Goal: Information Seeking & Learning: Learn about a topic

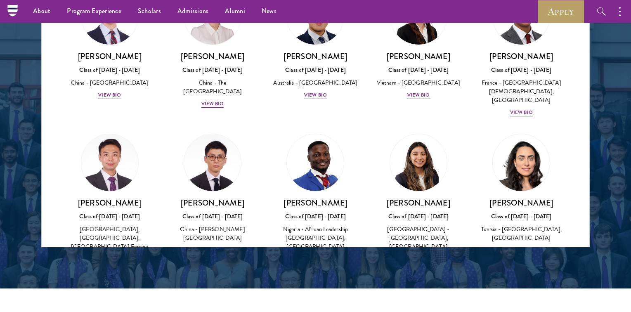
scroll to position [2399, 0]
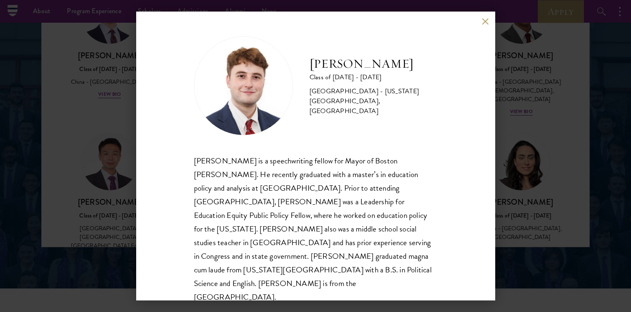
click at [557, 53] on div "[PERSON_NAME] Class of [DATE] - [DATE] [GEOGRAPHIC_DATA] - [US_STATE][GEOGRAPHI…" at bounding box center [315, 156] width 631 height 312
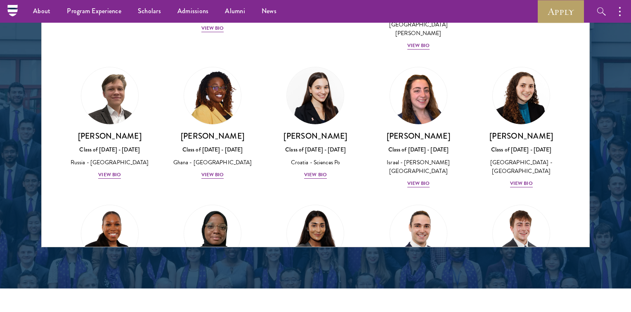
click at [478, 15] on div "About Overview Leadership Donors Program Experience Overview Curriculum Student…" at bounding box center [315, 11] width 631 height 23
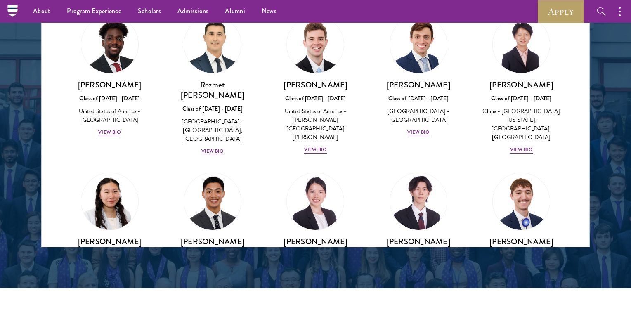
scroll to position [3745, 0]
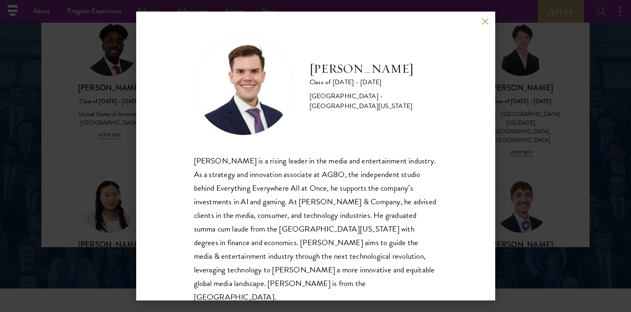
click at [488, 19] on button at bounding box center [485, 21] width 7 height 7
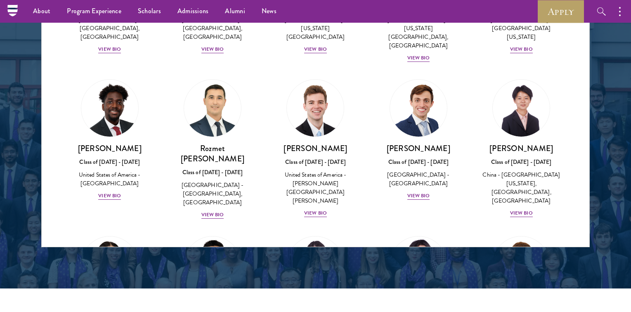
scroll to position [3554, 0]
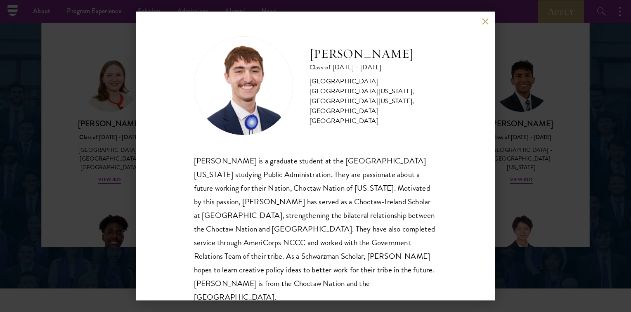
scroll to position [1, 0]
click at [484, 23] on button at bounding box center [485, 21] width 7 height 7
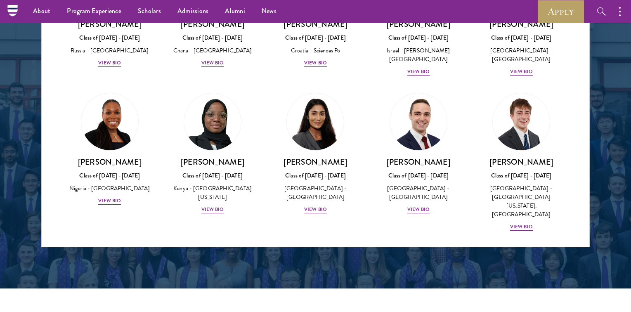
scroll to position [3213, 0]
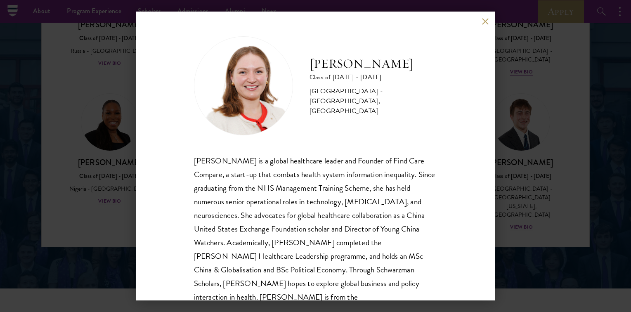
click at [109, 196] on div "[PERSON_NAME] Class of [DATE] - [DATE] [GEOGRAPHIC_DATA] - [GEOGRAPHIC_DATA], […" at bounding box center [315, 156] width 631 height 312
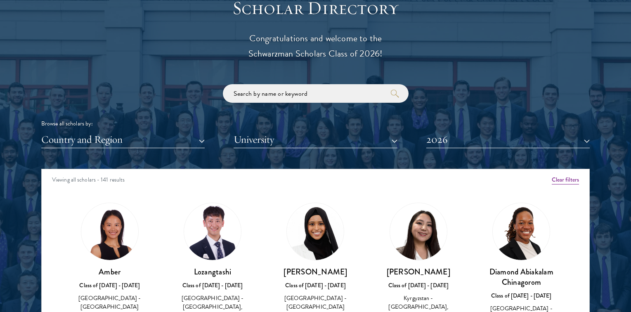
scroll to position [929, 0]
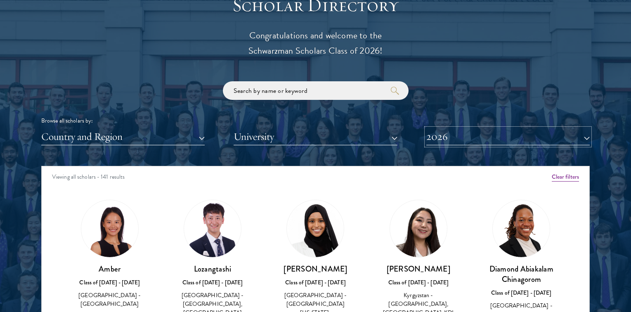
click at [447, 137] on button "2026" at bounding box center [507, 136] width 163 height 17
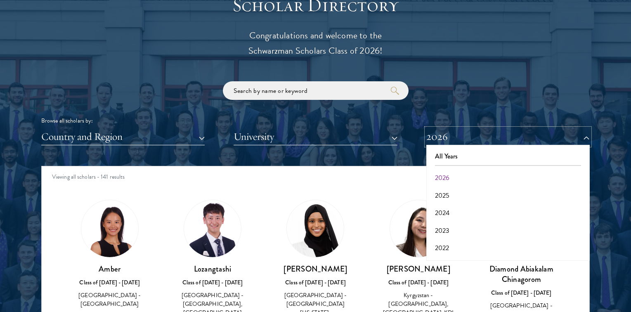
click at [447, 137] on button "2026" at bounding box center [507, 136] width 163 height 17
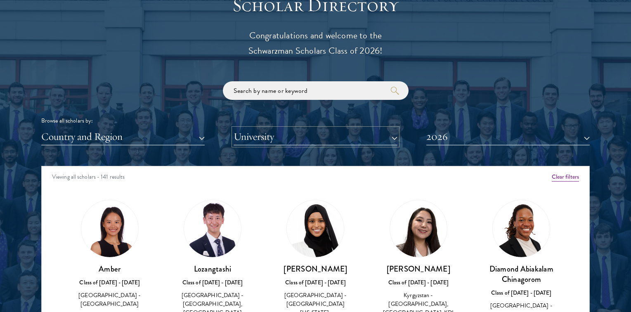
click at [329, 137] on button "University" at bounding box center [314, 136] width 163 height 17
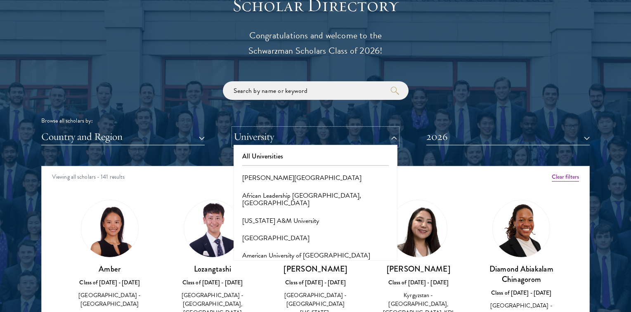
click at [329, 137] on button "University" at bounding box center [314, 136] width 163 height 17
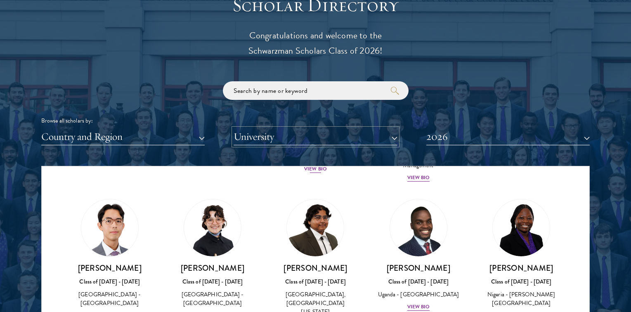
scroll to position [165, 0]
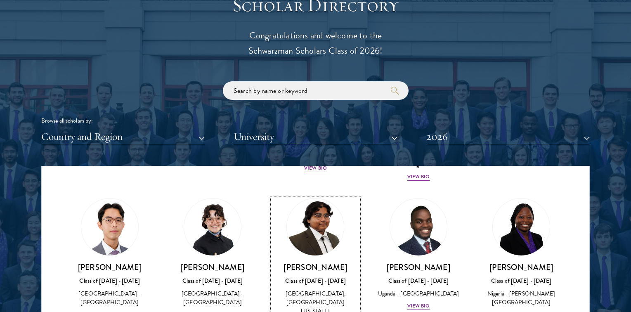
click at [319, 228] on img at bounding box center [315, 226] width 63 height 63
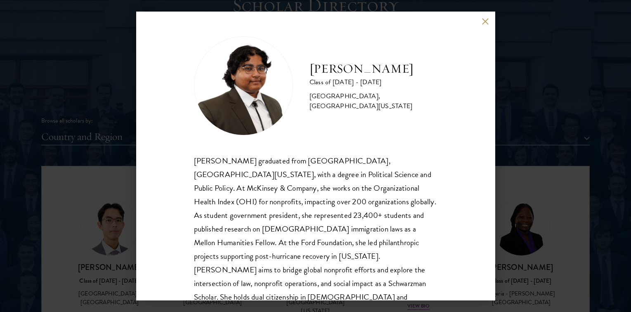
click at [486, 19] on button at bounding box center [485, 21] width 7 height 7
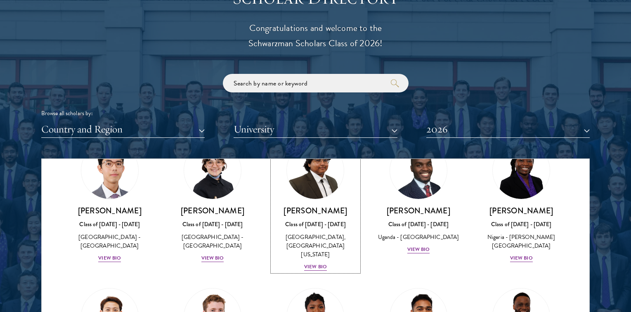
scroll to position [208, 0]
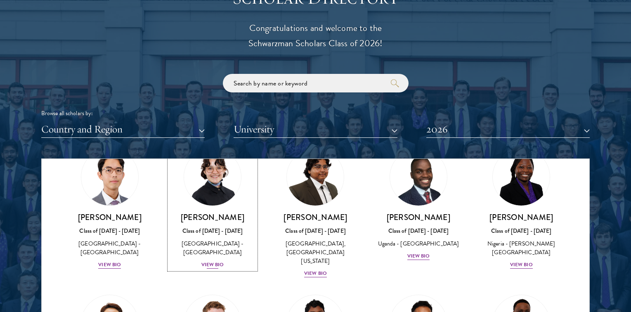
click at [220, 186] on img at bounding box center [212, 177] width 63 height 63
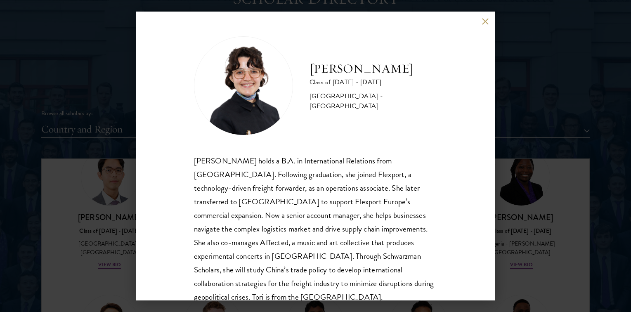
click at [481, 21] on div "[PERSON_NAME] Class of [DATE] - [DATE] [GEOGRAPHIC_DATA] - [GEOGRAPHIC_DATA] [P…" at bounding box center [315, 156] width 359 height 289
click at [484, 21] on button at bounding box center [485, 21] width 7 height 7
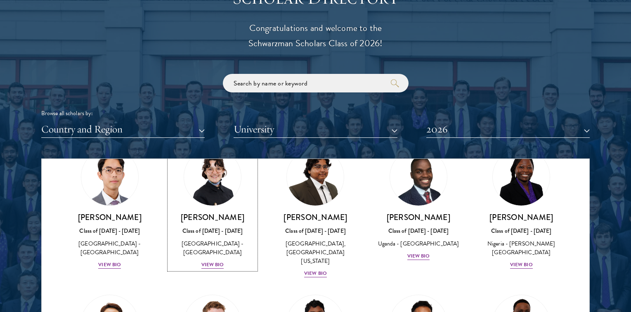
scroll to position [188, 0]
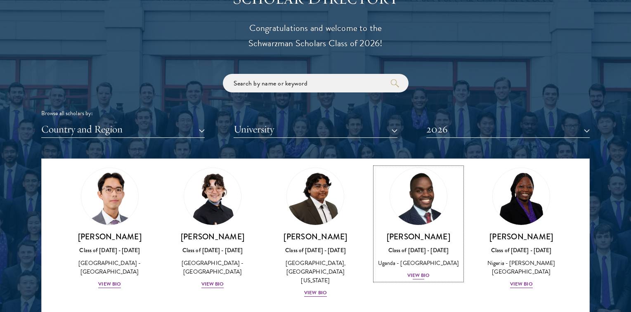
click at [405, 213] on img at bounding box center [418, 196] width 63 height 63
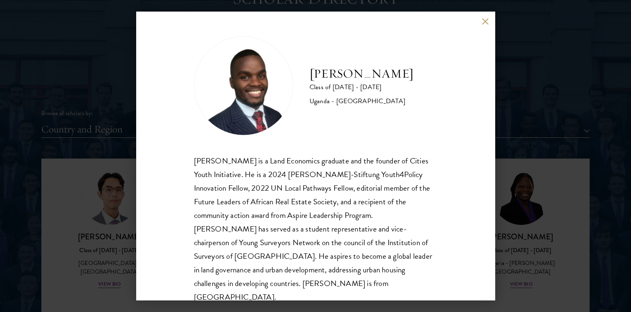
click at [485, 23] on button at bounding box center [485, 21] width 7 height 7
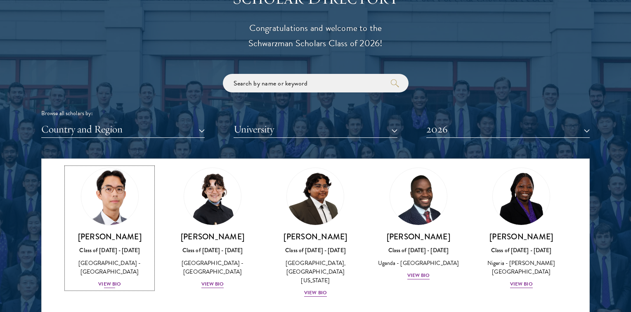
click at [89, 201] on img at bounding box center [109, 196] width 63 height 63
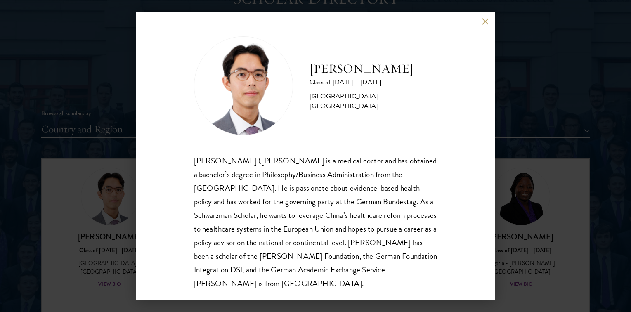
click at [476, 26] on div "[PERSON_NAME] Class of [DATE] - [DATE] [GEOGRAPHIC_DATA] - [GEOGRAPHIC_DATA] [P…" at bounding box center [315, 156] width 359 height 289
click at [484, 24] on button at bounding box center [485, 21] width 7 height 7
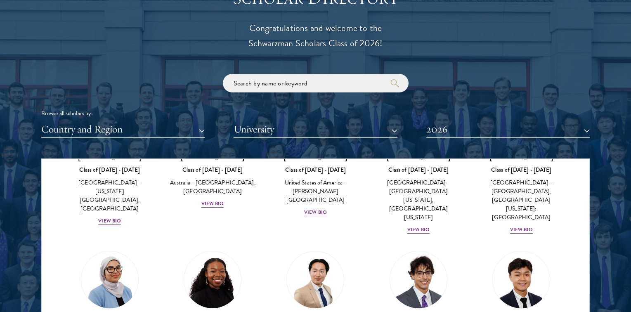
scroll to position [464, 0]
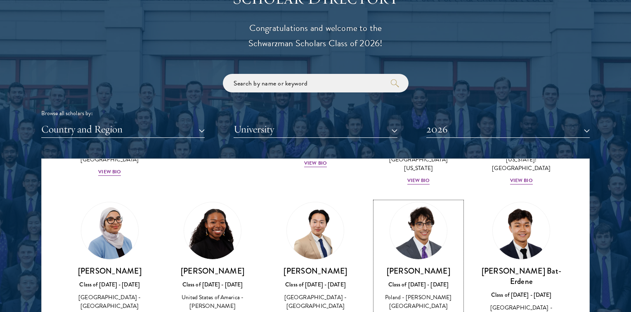
click at [417, 202] on img at bounding box center [418, 230] width 57 height 57
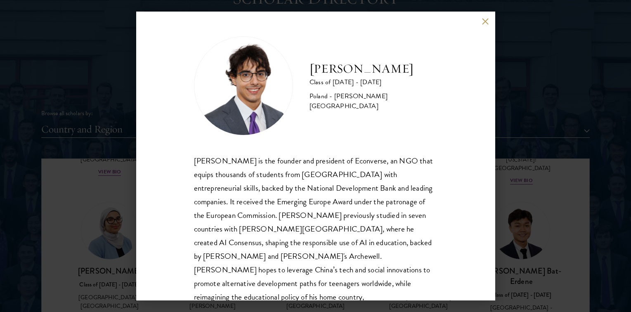
click at [483, 19] on button at bounding box center [485, 21] width 7 height 7
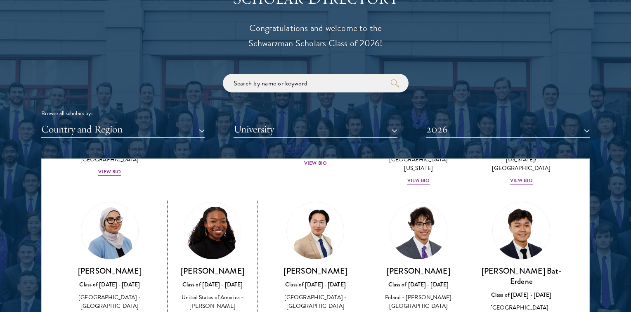
click at [210, 225] on img at bounding box center [212, 230] width 63 height 63
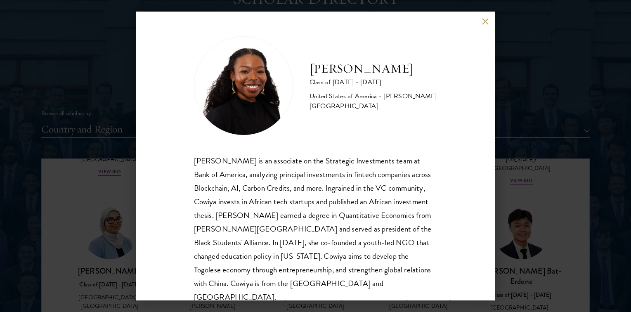
click at [490, 23] on div "[PERSON_NAME] Class of [DATE] - [DATE] [GEOGRAPHIC_DATA] - [PERSON_NAME][GEOGRA…" at bounding box center [315, 156] width 359 height 289
click at [486, 22] on button at bounding box center [485, 21] width 7 height 7
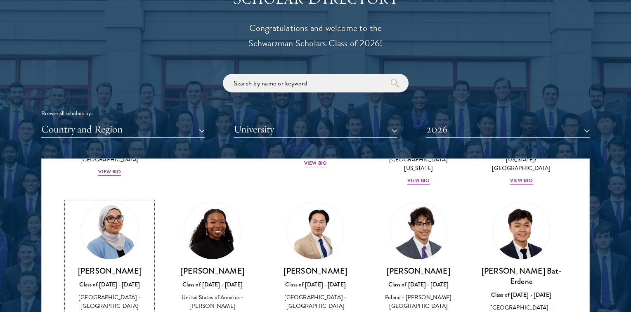
click at [101, 227] on img at bounding box center [109, 230] width 63 height 63
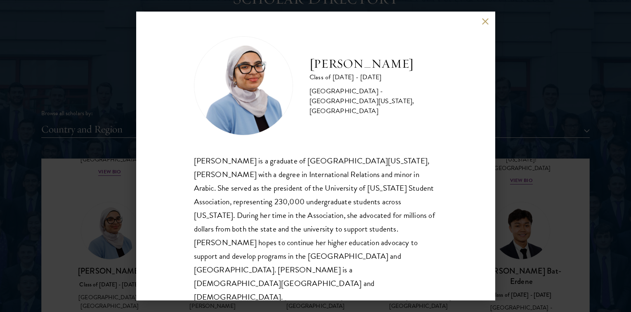
click at [486, 25] on button at bounding box center [485, 21] width 7 height 7
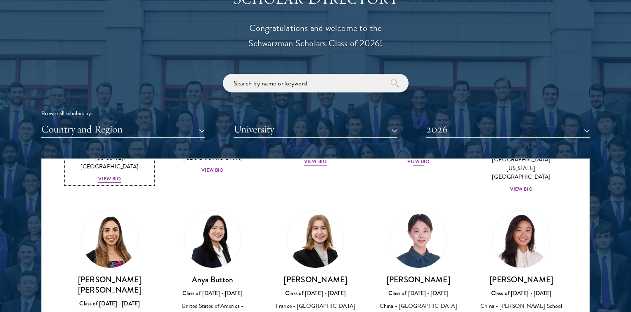
scroll to position [617, 0]
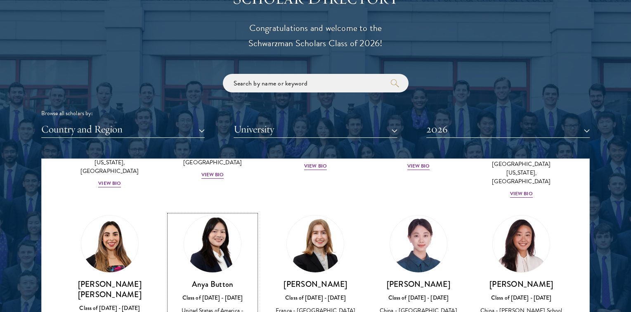
click at [211, 212] on img at bounding box center [212, 243] width 63 height 63
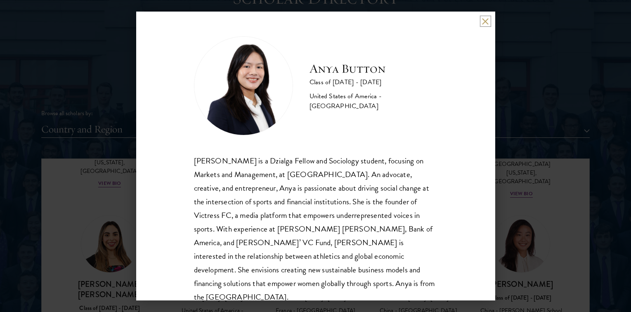
click at [485, 20] on button at bounding box center [485, 21] width 7 height 7
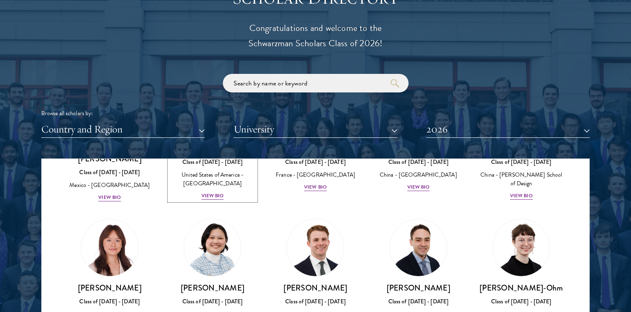
scroll to position [746, 0]
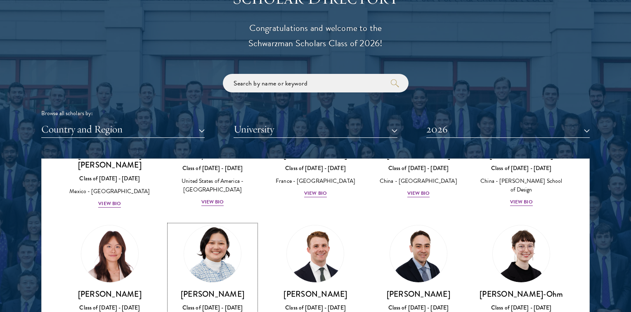
click at [220, 289] on h3 "[PERSON_NAME]" at bounding box center [212, 294] width 86 height 10
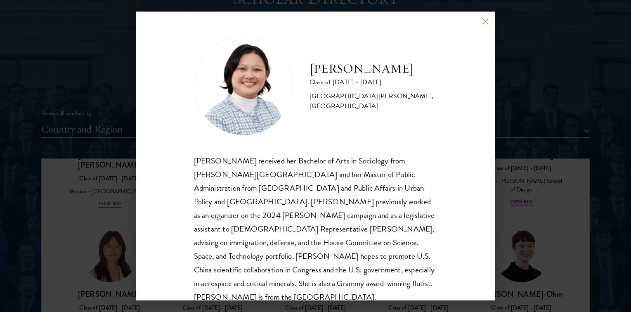
click at [477, 24] on div "[PERSON_NAME] Class of [DATE] - [DATE] [GEOGRAPHIC_DATA] - [PERSON_NAME][GEOGRA…" at bounding box center [315, 156] width 359 height 289
click at [486, 21] on button at bounding box center [485, 21] width 7 height 7
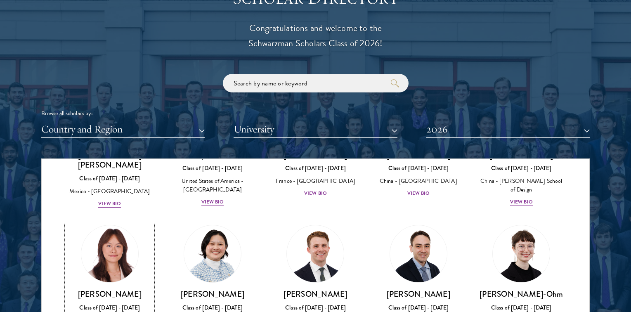
click at [104, 222] on img at bounding box center [109, 253] width 63 height 63
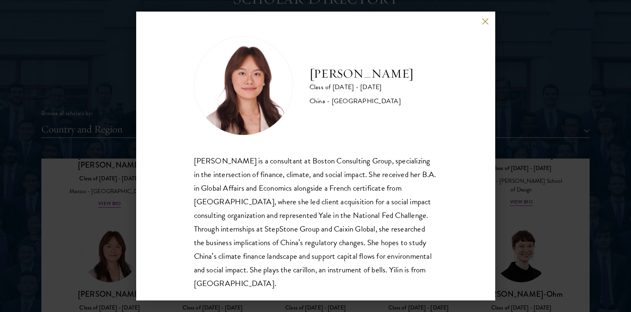
click at [491, 21] on div "[PERSON_NAME] Class of [DATE] - [DATE] [GEOGRAPHIC_DATA] - [GEOGRAPHIC_DATA] [P…" at bounding box center [315, 156] width 359 height 289
click at [485, 21] on button at bounding box center [485, 21] width 7 height 7
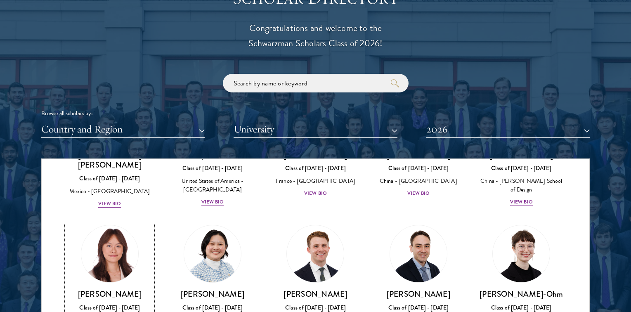
click at [106, 225] on img at bounding box center [109, 253] width 63 height 63
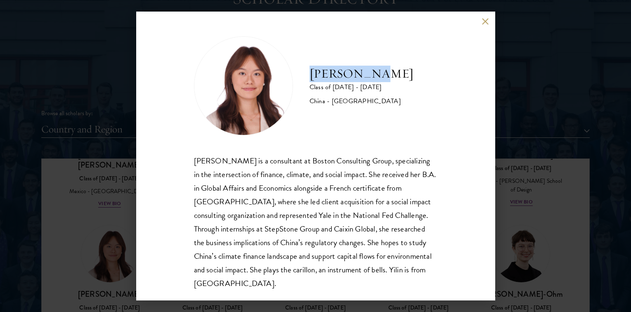
drag, startPoint x: 388, startPoint y: 78, endPoint x: 309, endPoint y: 78, distance: 78.8
click at [309, 78] on div "[PERSON_NAME] Class of [DATE] - [DATE] [GEOGRAPHIC_DATA] - [GEOGRAPHIC_DATA]" at bounding box center [315, 85] width 243 height 99
copy h2 "[PERSON_NAME]"
